Goal: Contribute content

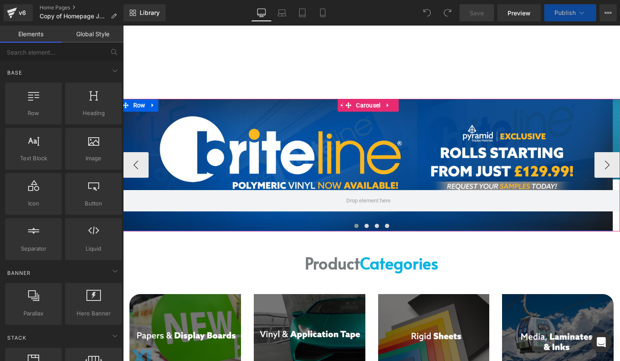
click at [313, 164] on div at bounding box center [368, 165] width 497 height 132
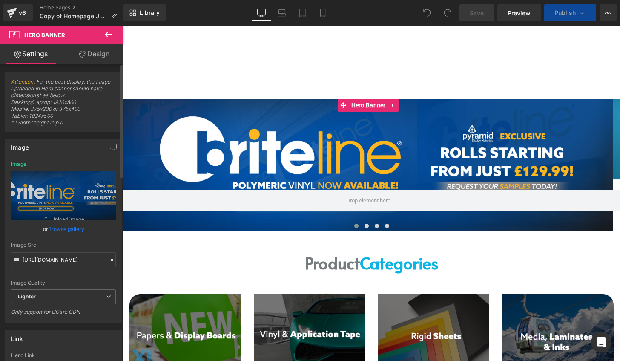
click at [69, 226] on link "Browse gallery" at bounding box center [66, 229] width 36 height 15
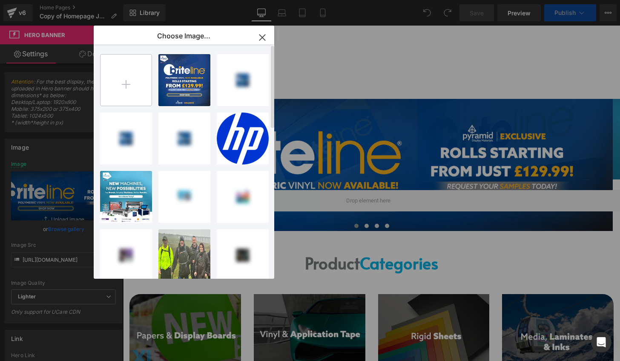
click at [133, 71] on input "file" at bounding box center [126, 80] width 51 height 51
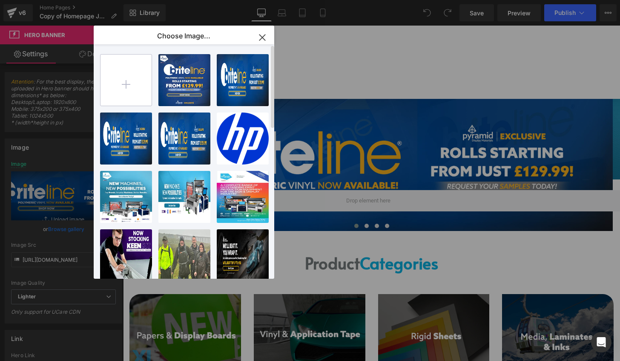
type input "C:\fakepath\briteline banner poly new 1.jpg"
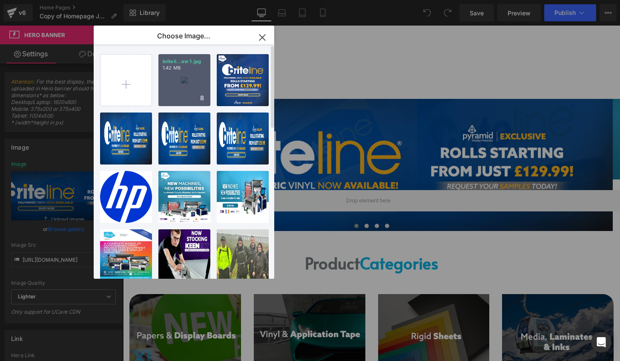
drag, startPoint x: 171, startPoint y: 80, endPoint x: 48, endPoint y: 55, distance: 125.2
click at [171, 80] on div "briteli...ew 1.jpg 1.42 MB" at bounding box center [184, 80] width 52 height 52
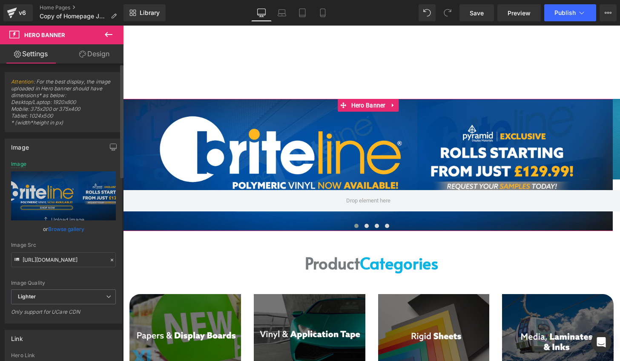
click at [70, 227] on link "Browse gallery" at bounding box center [66, 229] width 36 height 15
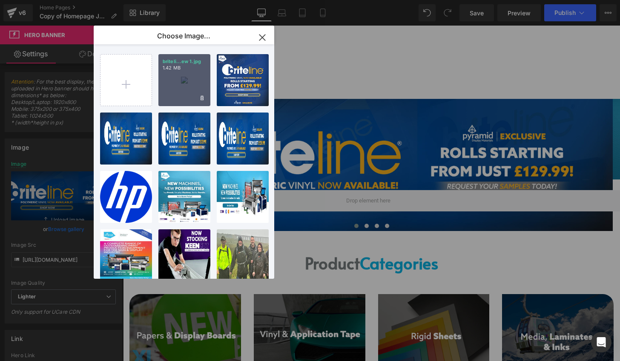
click at [170, 89] on div "briteli...ew 1.jpg 1.42 MB" at bounding box center [184, 80] width 52 height 52
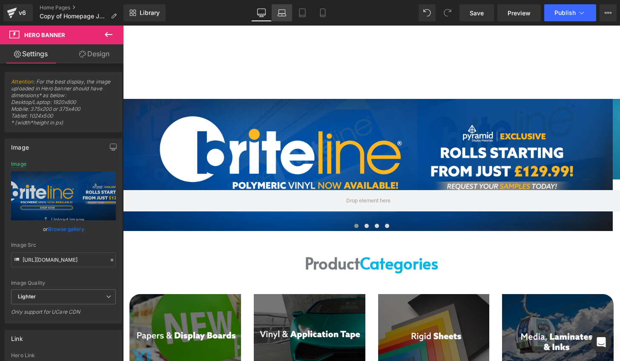
click at [287, 8] on link "Laptop" at bounding box center [282, 12] width 20 height 17
click at [258, 7] on link "Desktop" at bounding box center [261, 12] width 20 height 17
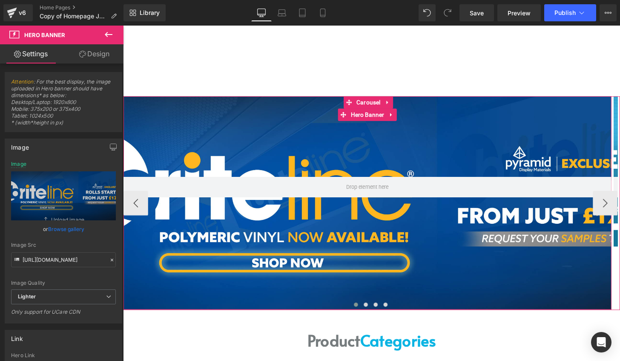
click at [413, 154] on div at bounding box center [377, 209] width 506 height 221
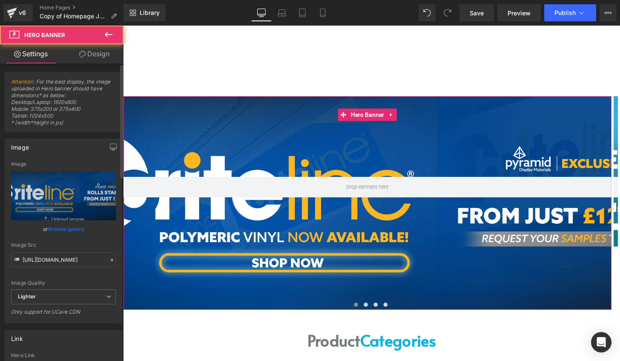
click at [74, 226] on link "Browse gallery" at bounding box center [66, 229] width 36 height 15
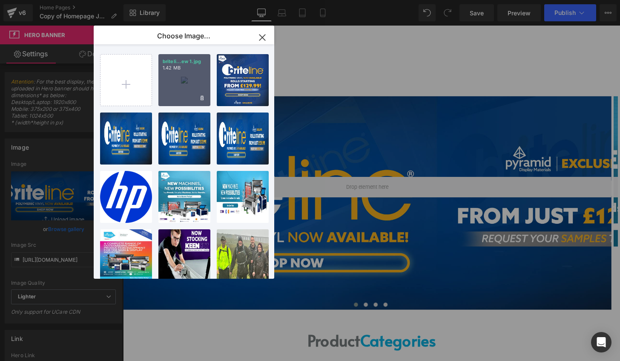
click at [186, 79] on div "briteli...ew 1.jpg 1.42 MB" at bounding box center [184, 80] width 52 height 52
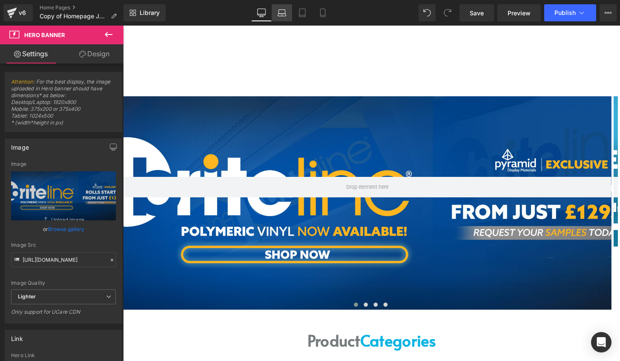
click at [286, 13] on icon at bounding box center [282, 13] width 9 height 9
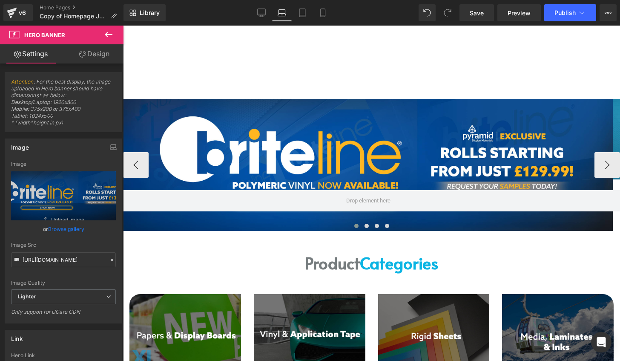
click at [123, 26] on div "214px" at bounding box center [123, 26] width 0 height 0
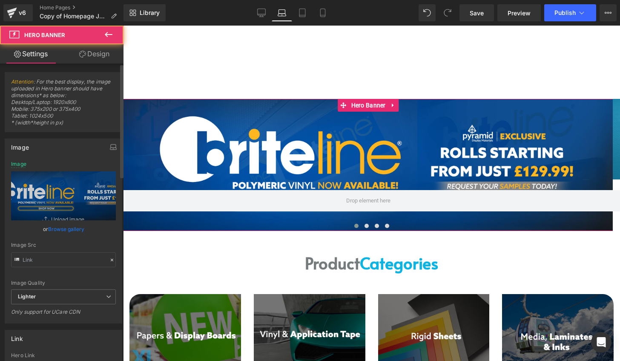
click at [69, 228] on link "Browse gallery" at bounding box center [66, 229] width 36 height 15
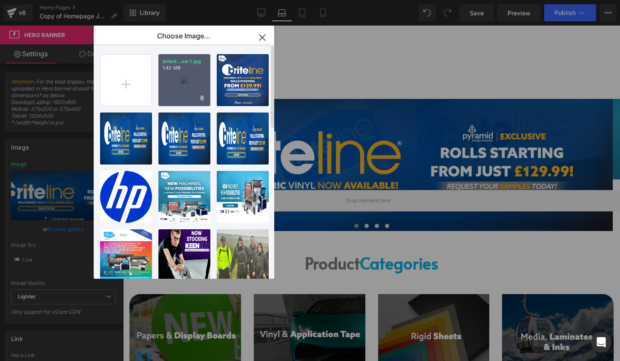
drag, startPoint x: 191, startPoint y: 91, endPoint x: 71, endPoint y: 65, distance: 122.8
click at [191, 91] on div "briteli...ew 1.jpg 1.42 MB" at bounding box center [184, 80] width 52 height 52
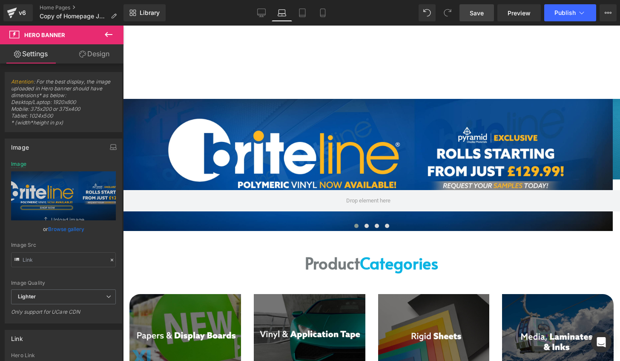
click at [483, 16] on span "Save" at bounding box center [477, 13] width 14 height 9
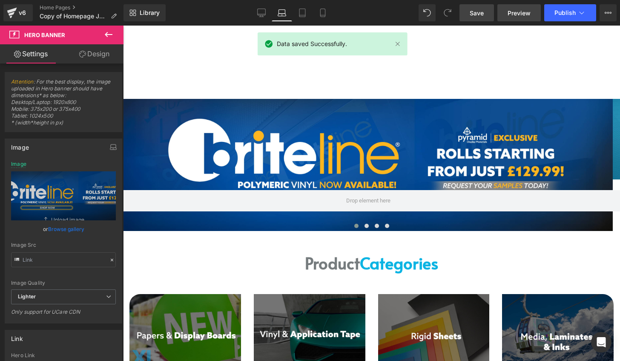
click at [501, 12] on link "Preview" at bounding box center [519, 12] width 43 height 17
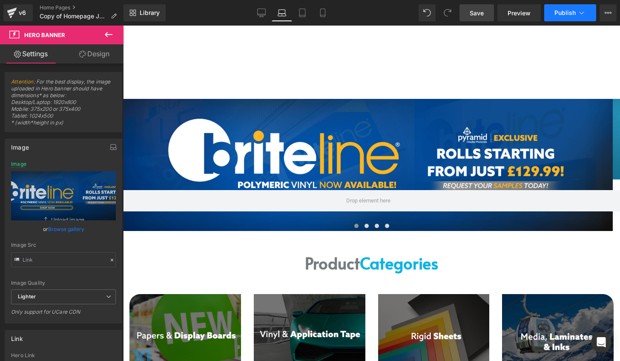
click at [556, 9] on span "Publish" at bounding box center [565, 12] width 21 height 7
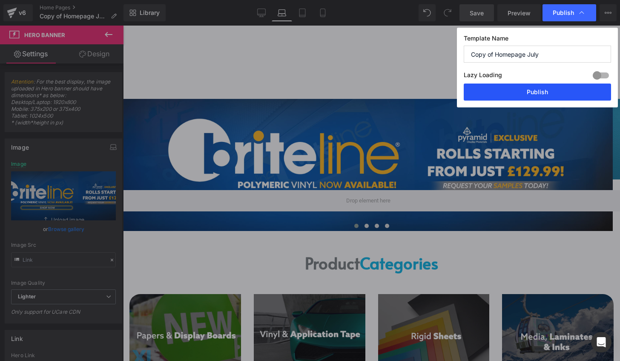
drag, startPoint x: 550, startPoint y: 89, endPoint x: 359, endPoint y: 160, distance: 203.9
click at [550, 89] on button "Publish" at bounding box center [537, 92] width 147 height 17
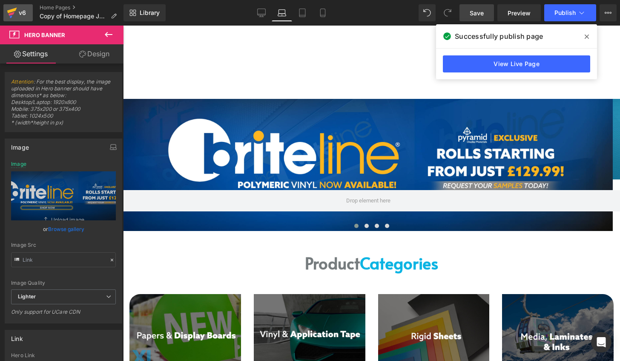
click at [12, 12] on icon at bounding box center [12, 11] width 10 height 6
